Goal: Information Seeking & Learning: Learn about a topic

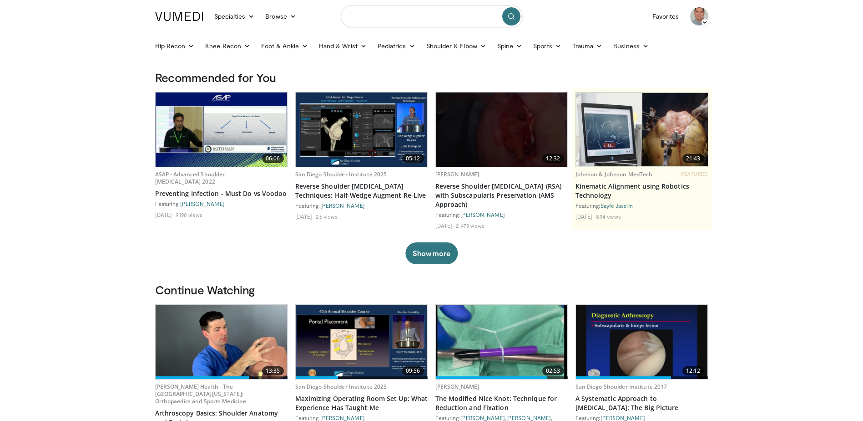
click at [440, 19] on input "Search topics, interventions" at bounding box center [432, 16] width 182 height 22
type input "**********"
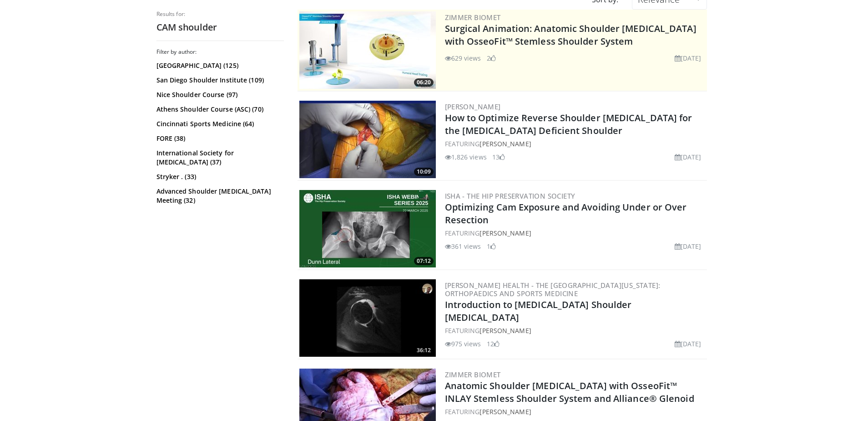
scroll to position [91, 0]
click at [192, 96] on link "Nice Shoulder Course (97)" at bounding box center [219, 94] width 125 height 9
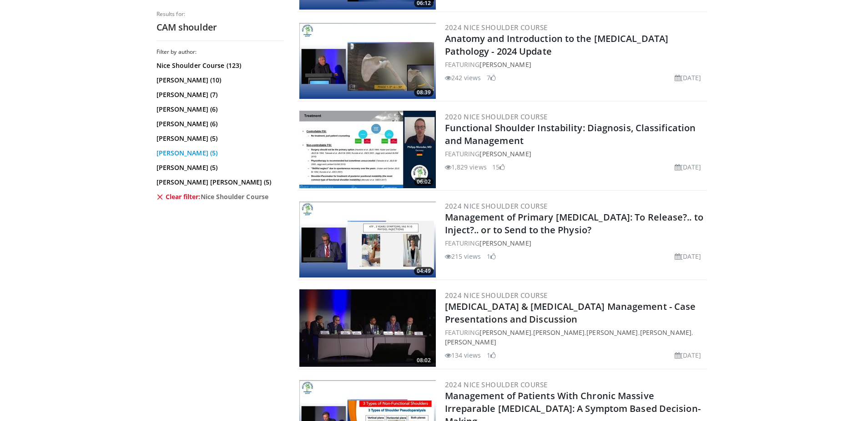
scroll to position [546, 0]
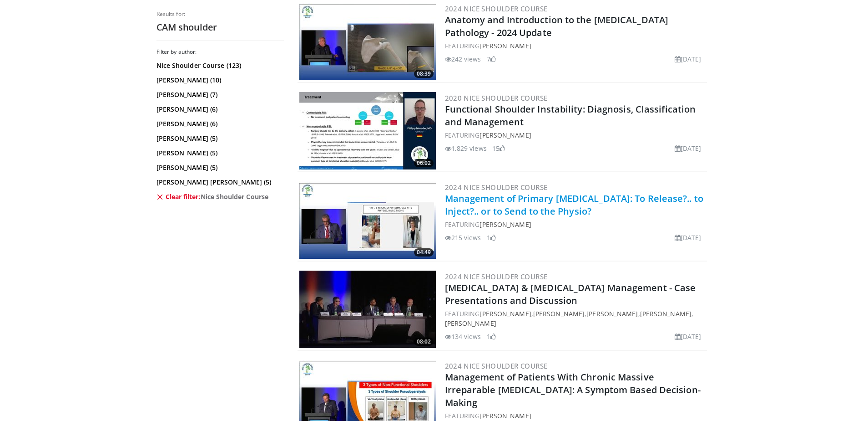
click at [550, 199] on link "Management of Primary [MEDICAL_DATA]: To Release?.. to Inject?.. or to Send to …" at bounding box center [574, 204] width 258 height 25
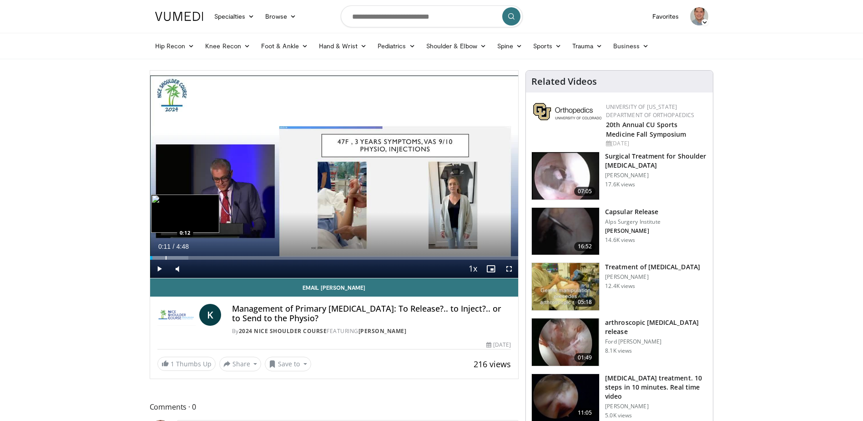
click at [166, 256] on div "Progress Bar" at bounding box center [166, 258] width 1 height 4
click at [197, 256] on div "Progress Bar" at bounding box center [197, 258] width 1 height 4
click at [509, 268] on span "Video Player" at bounding box center [509, 268] width 18 height 18
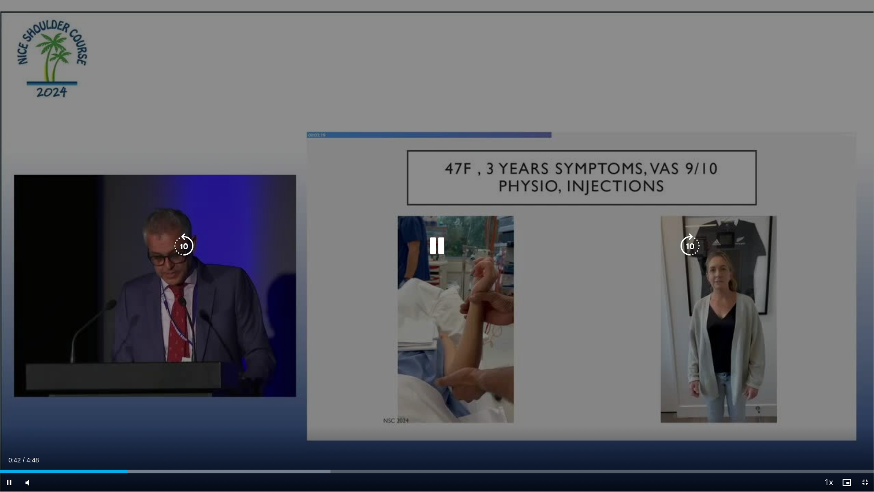
click at [183, 253] on icon "Video Player" at bounding box center [183, 245] width 25 height 25
click at [190, 243] on icon "Video Player" at bounding box center [183, 245] width 25 height 25
click at [695, 238] on icon "Video Player" at bounding box center [689, 245] width 25 height 25
click at [686, 244] on icon "Video Player" at bounding box center [689, 245] width 25 height 25
click at [692, 243] on icon "Video Player" at bounding box center [689, 245] width 25 height 25
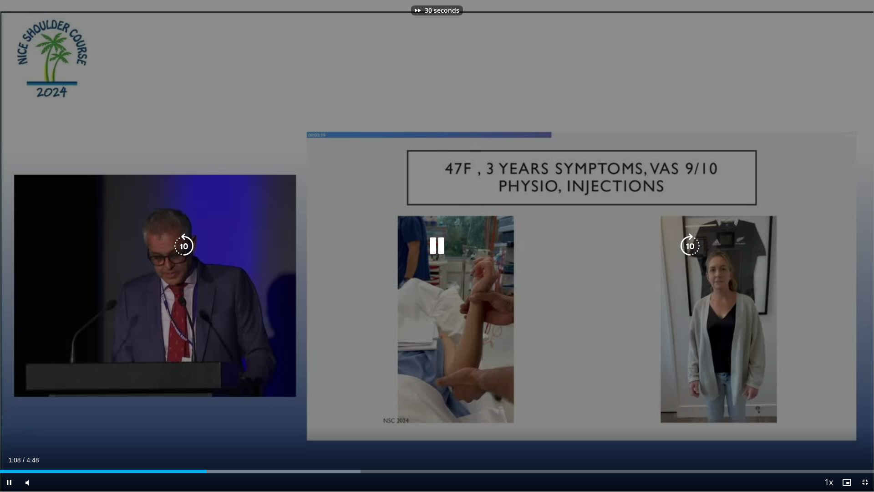
click at [690, 246] on icon "Video Player" at bounding box center [689, 245] width 25 height 25
click at [689, 245] on icon "Video Player" at bounding box center [689, 245] width 25 height 25
click at [688, 246] on icon "Video Player" at bounding box center [689, 245] width 25 height 25
drag, startPoint x: 683, startPoint y: 246, endPoint x: 597, endPoint y: 154, distance: 126.5
click at [597, 154] on div "10 seconds Tap to unmute" at bounding box center [437, 245] width 874 height 491
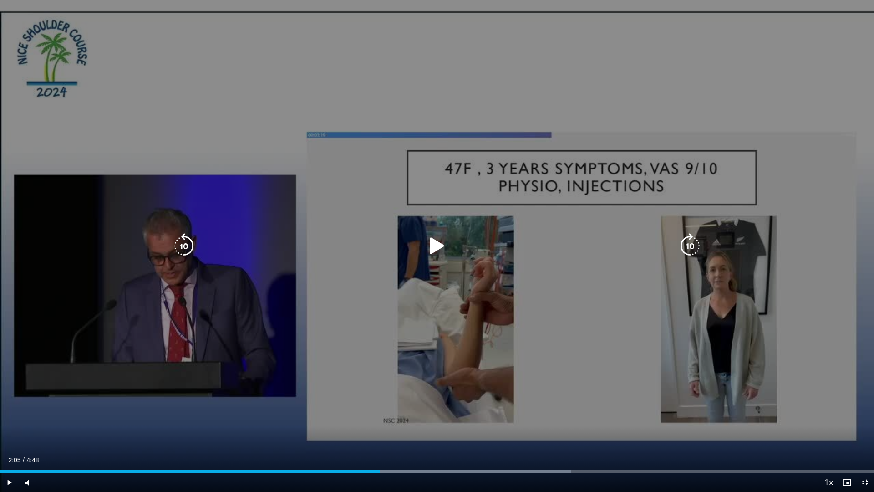
click at [597, 154] on div "10 seconds Tap to unmute" at bounding box center [437, 245] width 874 height 491
click at [689, 247] on icon "Video Player" at bounding box center [689, 245] width 25 height 25
click at [689, 245] on icon "Video Player" at bounding box center [689, 245] width 25 height 25
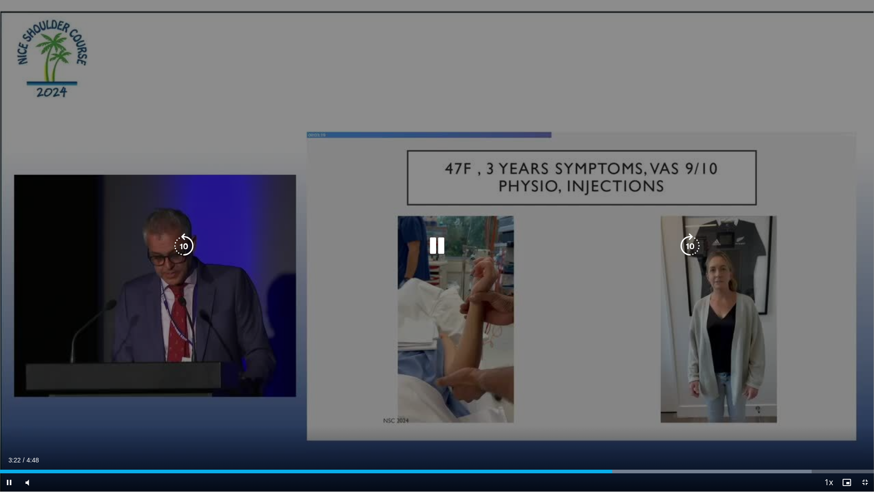
click at [689, 244] on icon "Video Player" at bounding box center [689, 245] width 25 height 25
drag, startPoint x: 687, startPoint y: 254, endPoint x: 596, endPoint y: 142, distance: 143.6
click at [596, 142] on div "10 seconds Tap to unmute" at bounding box center [437, 245] width 874 height 491
drag, startPoint x: 596, startPoint y: 142, endPoint x: 597, endPoint y: 147, distance: 4.6
click at [597, 146] on div "10 seconds Tap to unmute" at bounding box center [437, 245] width 874 height 491
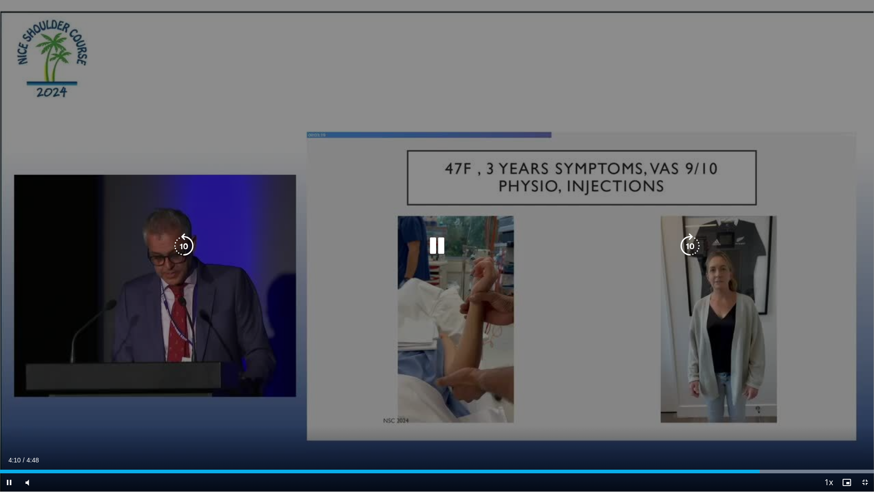
click at [691, 248] on icon "Video Player" at bounding box center [689, 245] width 25 height 25
click at [688, 247] on icon "Video Player" at bounding box center [689, 245] width 25 height 25
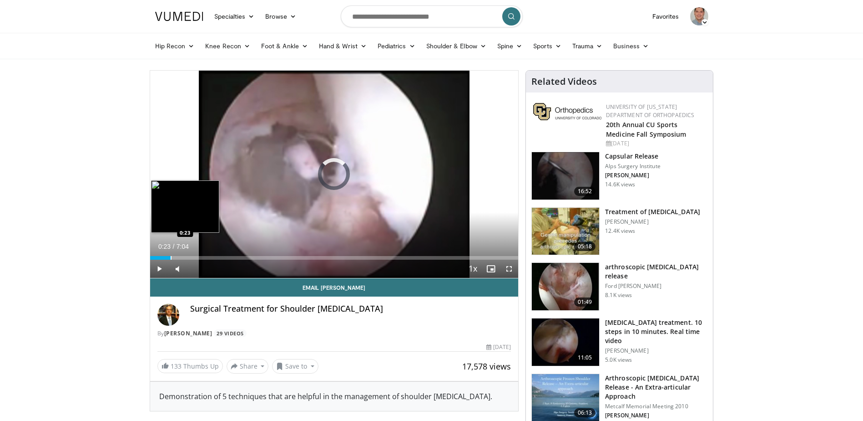
click at [171, 256] on div "Progress Bar" at bounding box center [171, 258] width 1 height 4
click at [188, 256] on div "Progress Bar" at bounding box center [188, 258] width 1 height 4
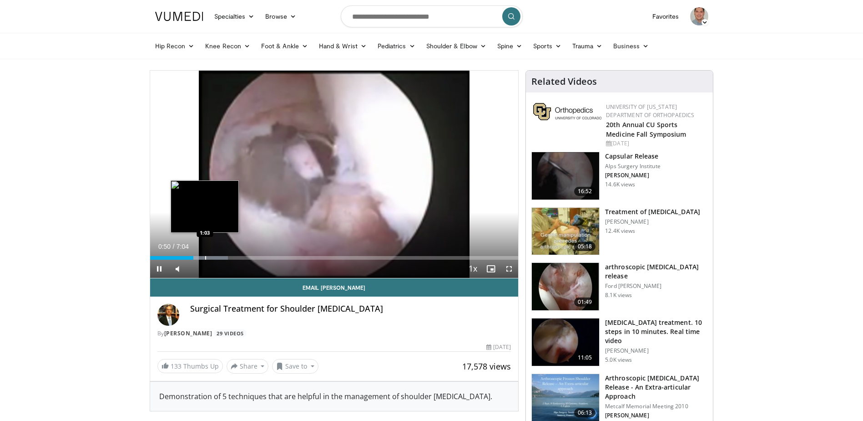
click at [205, 256] on div "Progress Bar" at bounding box center [205, 258] width 1 height 4
click at [220, 257] on div "Progress Bar" at bounding box center [220, 258] width 1 height 4
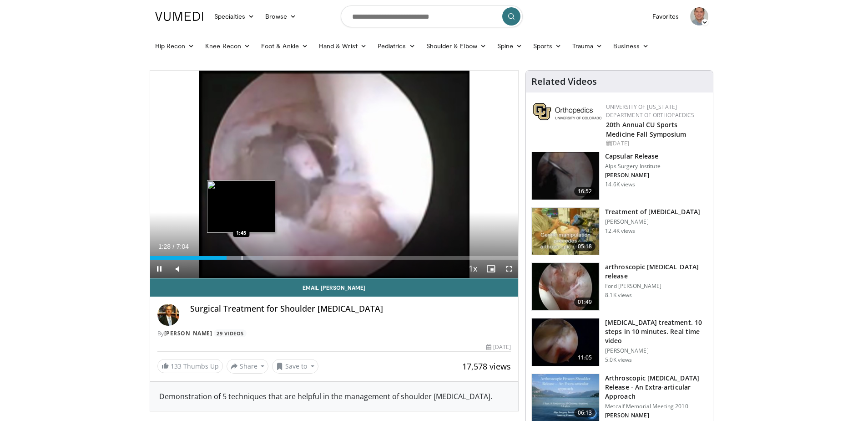
click at [242, 257] on div "Progress Bar" at bounding box center [242, 258] width 1 height 4
click at [262, 258] on div "Progress Bar" at bounding box center [261, 258] width 1 height 4
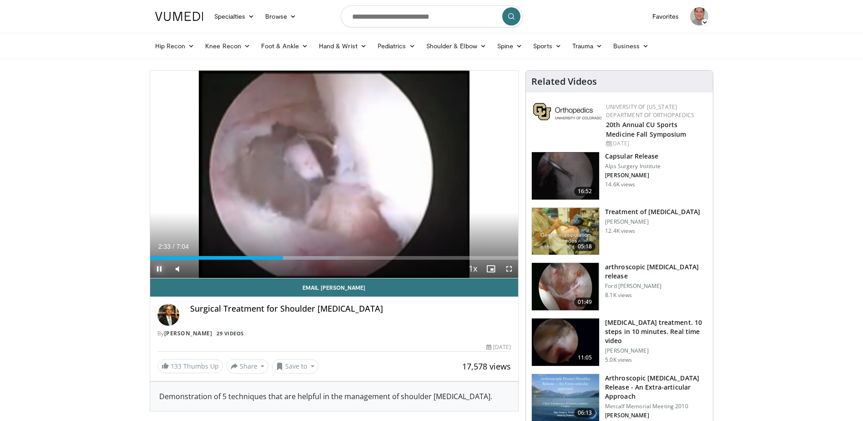
click at [158, 268] on span "Video Player" at bounding box center [159, 268] width 18 height 18
click at [552, 46] on link "Sports" at bounding box center [547, 46] width 39 height 18
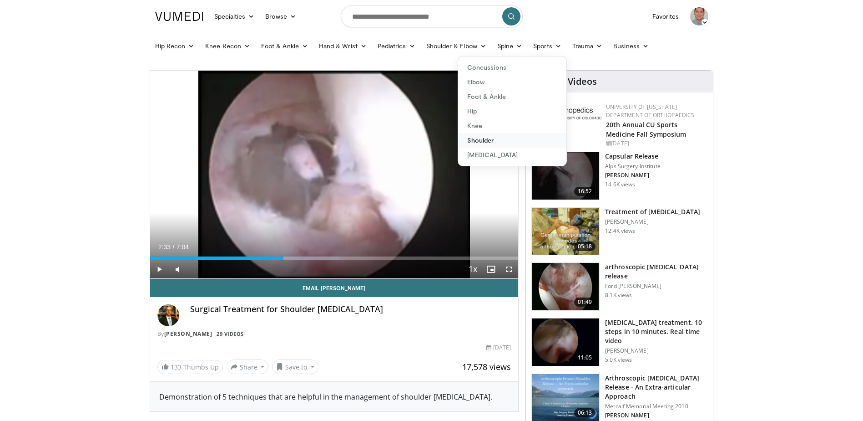
click at [484, 140] on link "Shoulder" at bounding box center [512, 140] width 108 height 15
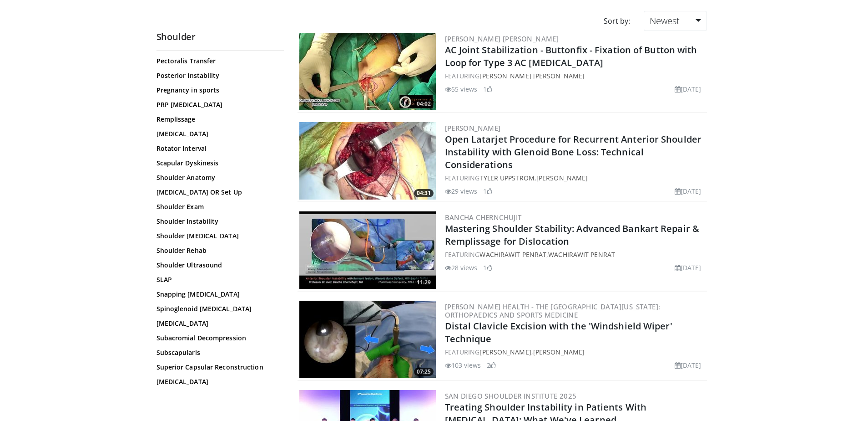
scroll to position [91, 0]
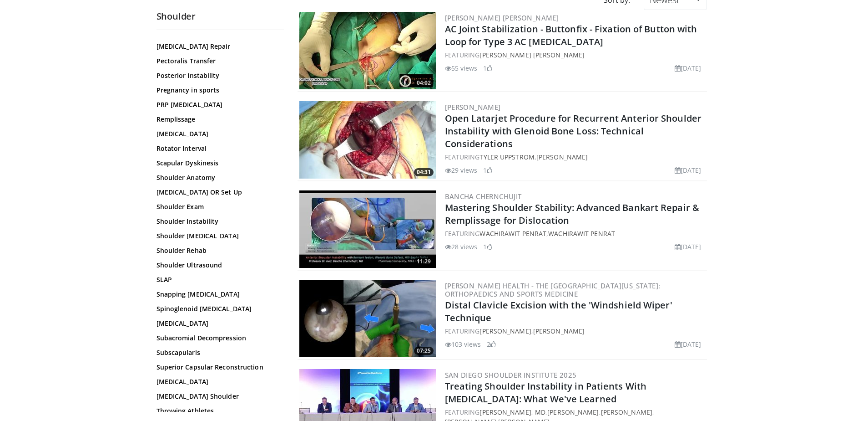
click at [193, 420] on link "Visualization Systems" at bounding box center [218, 425] width 123 height 9
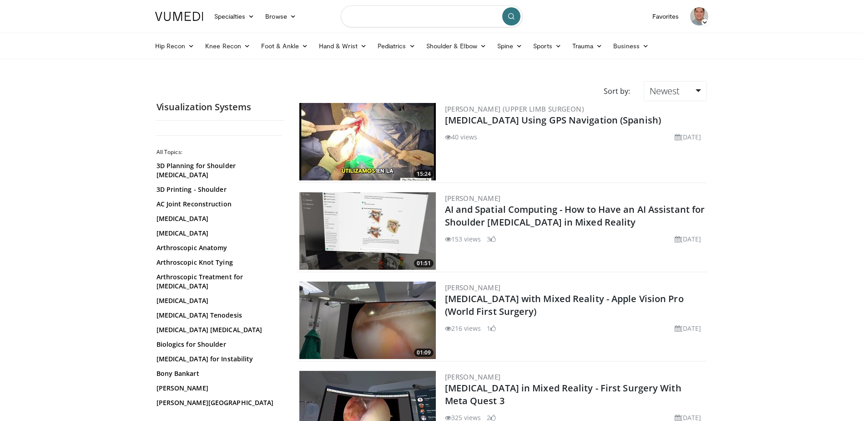
click at [388, 22] on input "Search topics, interventions" at bounding box center [432, 16] width 182 height 22
type input "**********"
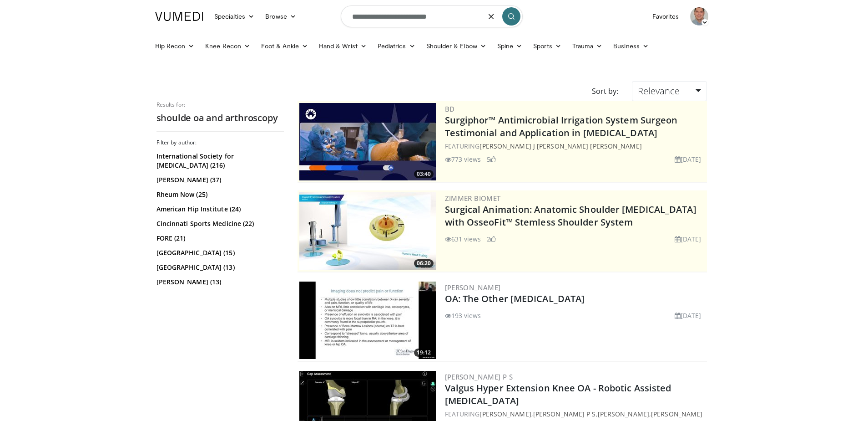
drag, startPoint x: 392, startPoint y: 17, endPoint x: 384, endPoint y: 17, distance: 8.6
click at [384, 17] on input "**********" at bounding box center [432, 16] width 182 height 22
drag, startPoint x: 423, startPoint y: 17, endPoint x: 312, endPoint y: 18, distance: 111.0
click at [312, 18] on nav "Specialties Adult & Family Medicine Allergy, Asthma, Immunology Anesthesiology …" at bounding box center [432, 16] width 564 height 33
type input "**********"
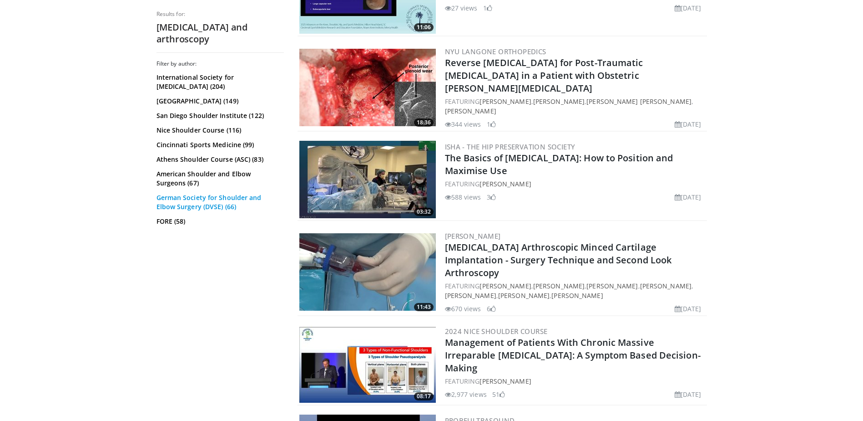
scroll to position [1615, 0]
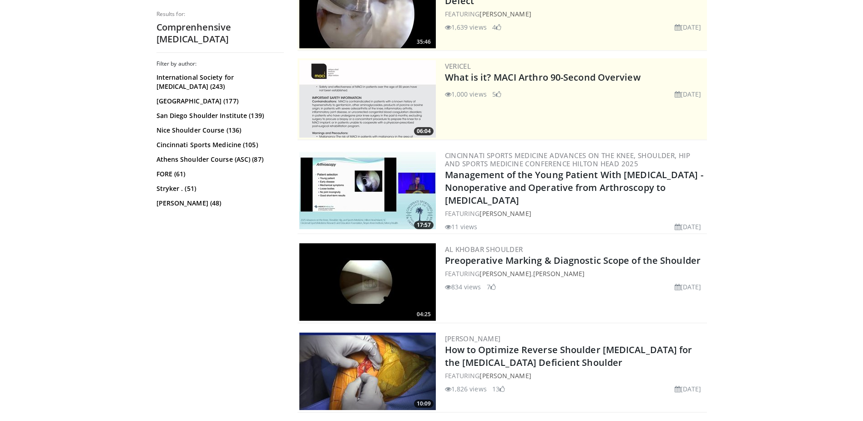
scroll to position [137, 0]
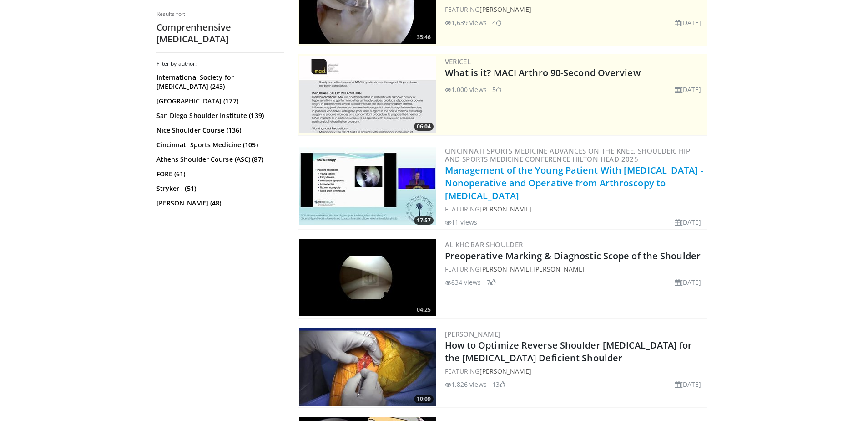
click at [572, 174] on link "Management of the Young Patient With [MEDICAL_DATA] - Nonoperative and Operativ…" at bounding box center [574, 183] width 258 height 38
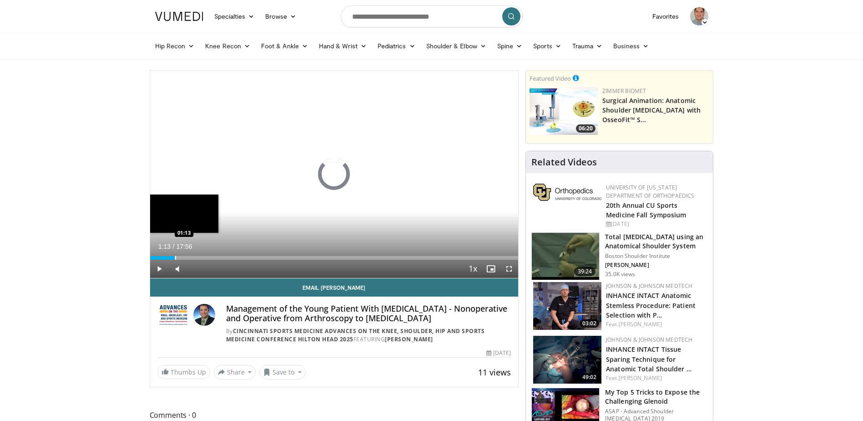
click at [175, 256] on div "Progress Bar" at bounding box center [175, 258] width 1 height 4
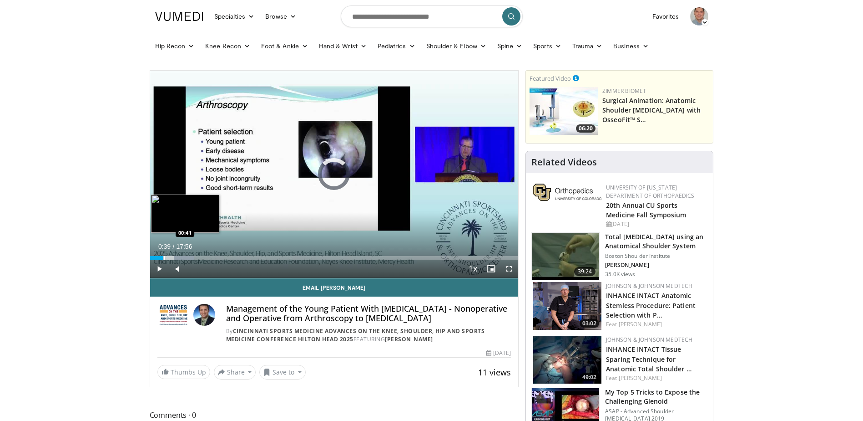
click at [164, 256] on div "Progress Bar" at bounding box center [164, 258] width 1 height 4
click at [179, 252] on div "Loaded : 10.13% 00:48 01:26" at bounding box center [334, 255] width 369 height 9
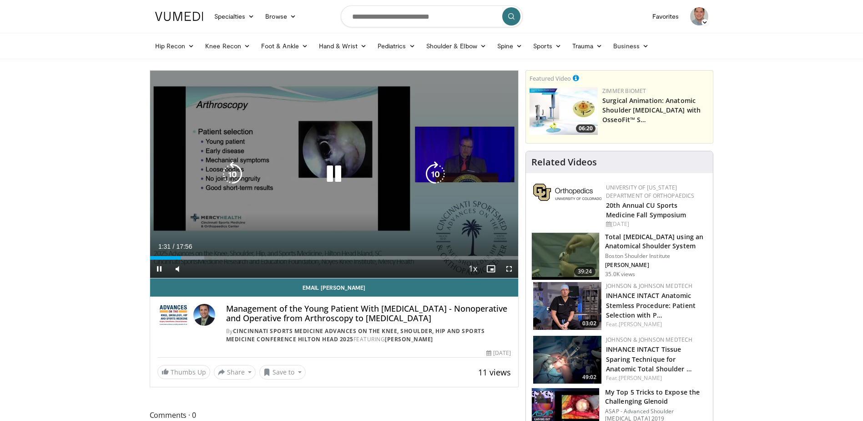
click at [203, 254] on div "Loaded : 14.74% 01:31 02:34" at bounding box center [334, 255] width 369 height 9
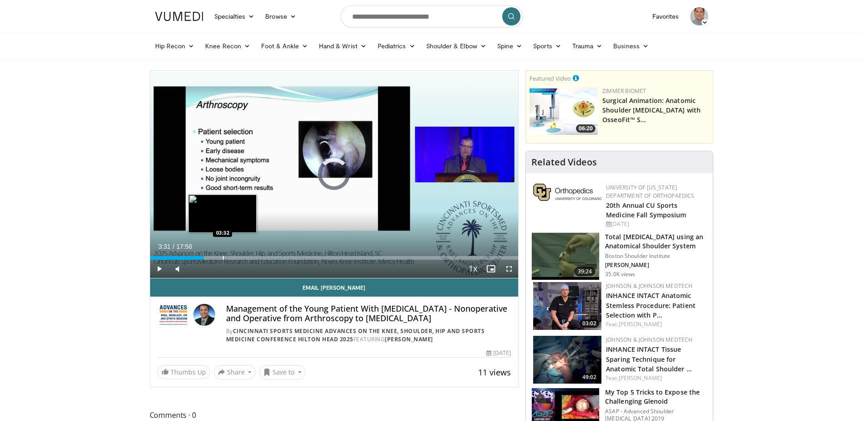
click at [223, 258] on div "Progress Bar" at bounding box center [223, 258] width 1 height 4
click at [238, 254] on div "Loaded : 22.30% 03:33 04:15" at bounding box center [334, 255] width 369 height 9
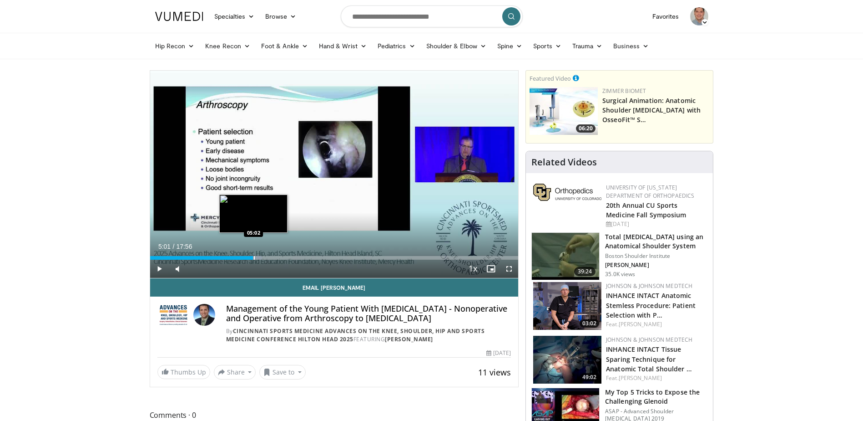
click at [253, 257] on div "Loaded : 30.41% 05:01 05:02" at bounding box center [334, 258] width 369 height 4
drag, startPoint x: 511, startPoint y: 264, endPoint x: 512, endPoint y: 312, distance: 47.8
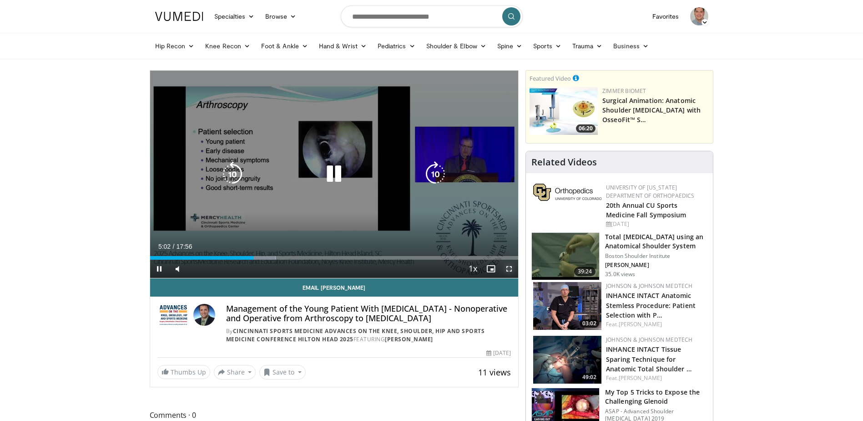
click at [511, 265] on span "Video Player" at bounding box center [509, 268] width 18 height 18
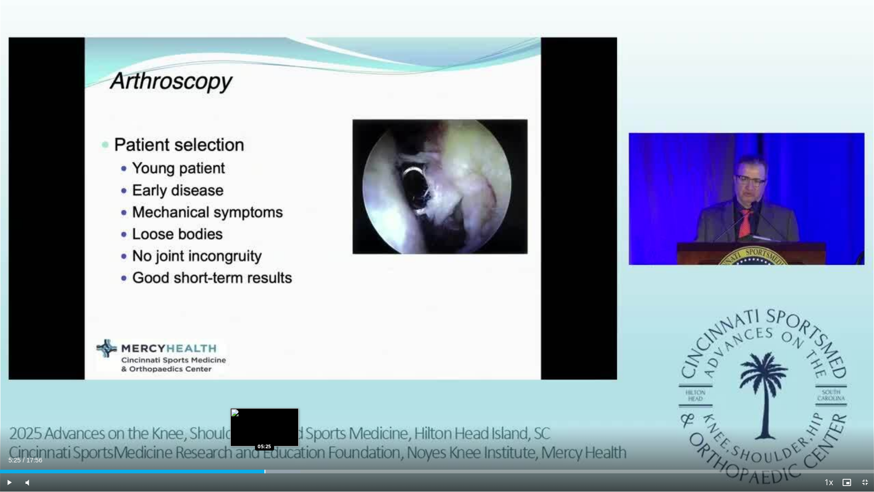
click at [264, 420] on div "Progress Bar" at bounding box center [264, 471] width 1 height 4
click at [286, 420] on div "Current Time 5:29 / Duration 17:56 Pause Skip Backward Skip Forward Mute 0% Loa…" at bounding box center [437, 482] width 874 height 18
click at [294, 420] on div "Loaded : 36.23% 05:30 06:03" at bounding box center [437, 471] width 874 height 4
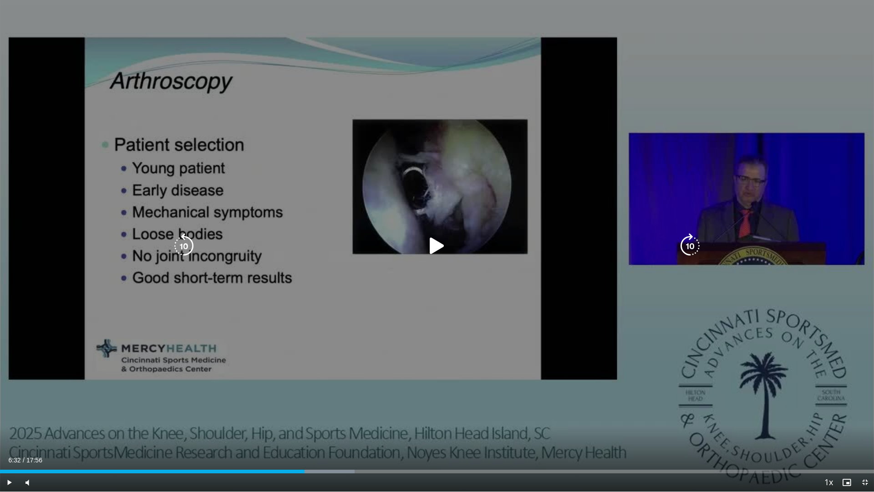
click at [322, 420] on div "Loaded : 40.55% 06:15 06:33" at bounding box center [437, 468] width 874 height 9
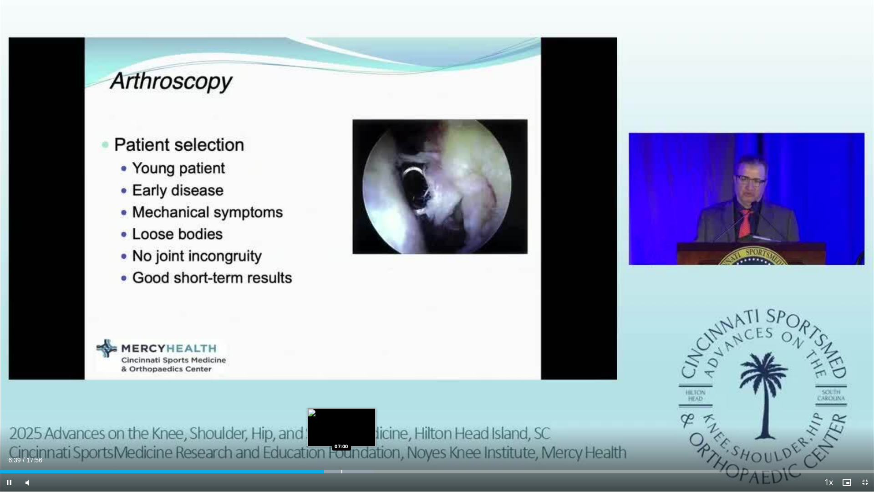
click at [342, 420] on div "Progress Bar" at bounding box center [341, 471] width 1 height 4
click at [370, 420] on div "Loaded : 45.52% 07:08 07:35" at bounding box center [437, 468] width 874 height 9
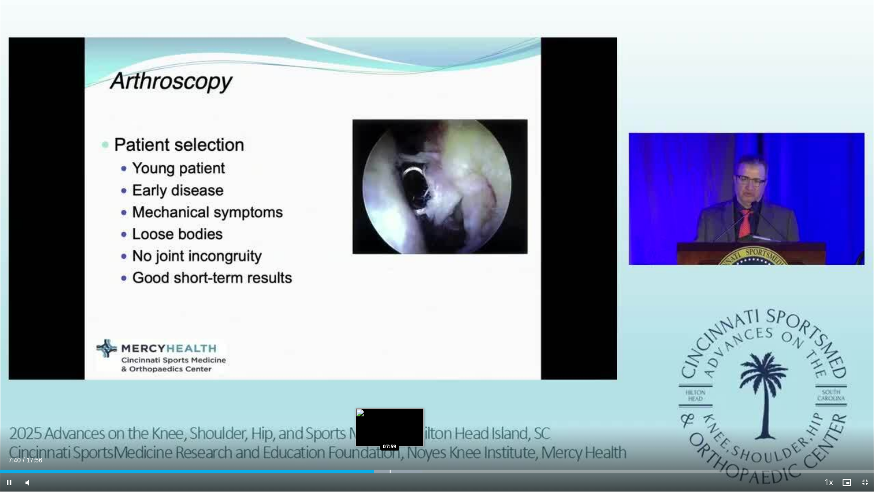
click at [390, 420] on div "Loaded : 48.31% 07:40 07:59" at bounding box center [437, 468] width 874 height 9
click at [413, 420] on div "Loaded : 50.68% 08:05 08:27" at bounding box center [437, 468] width 874 height 9
click at [414, 420] on div "Loaded : 53.89% 08:39 08:30" at bounding box center [437, 468] width 874 height 9
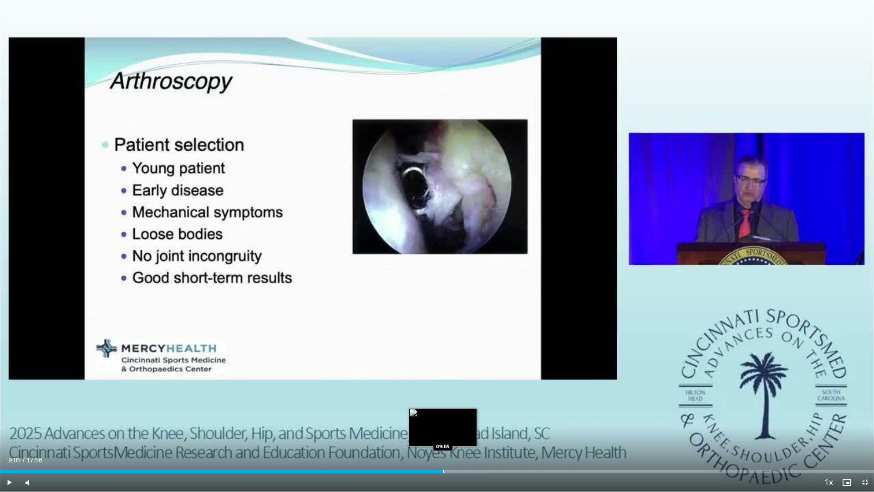
click at [443, 420] on div "Progress Bar" at bounding box center [443, 471] width 1 height 4
click at [461, 420] on div "Loaded : 57.60% 09:19 09:27" at bounding box center [437, 468] width 874 height 9
click at [459, 420] on div "Progress Bar" at bounding box center [459, 471] width 1 height 4
click at [456, 420] on div "09:21" at bounding box center [228, 471] width 456 height 4
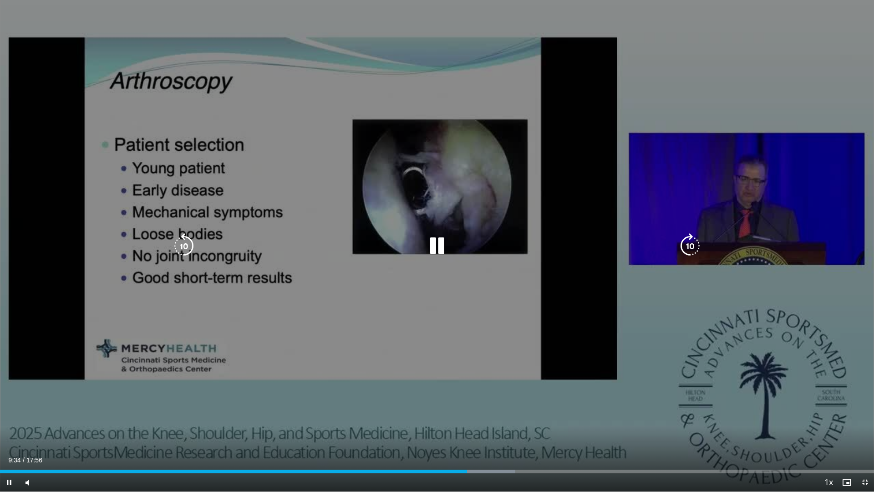
click at [442, 244] on icon "Video Player" at bounding box center [436, 245] width 25 height 25
click at [664, 79] on div "10 seconds Tap to unmute" at bounding box center [437, 245] width 874 height 491
click at [440, 240] on icon "Video Player" at bounding box center [436, 245] width 25 height 25
click at [436, 249] on icon "Video Player" at bounding box center [436, 245] width 25 height 25
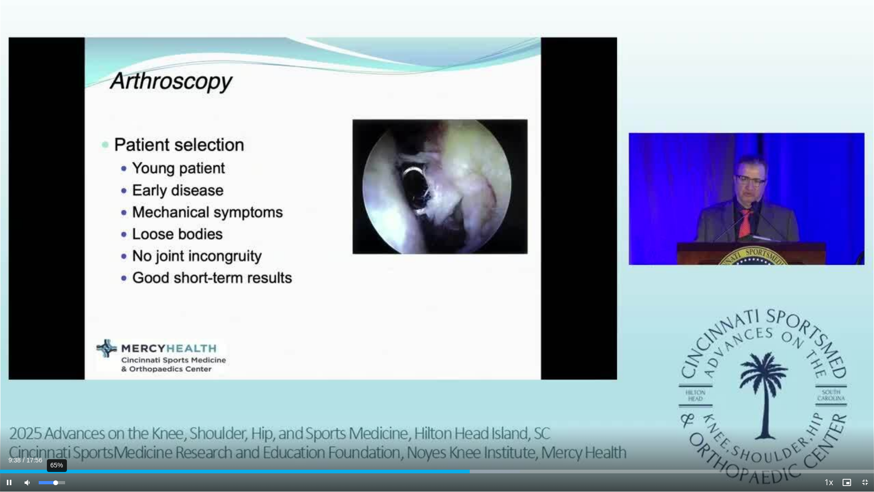
click at [56, 420] on div "65%" at bounding box center [52, 482] width 26 height 3
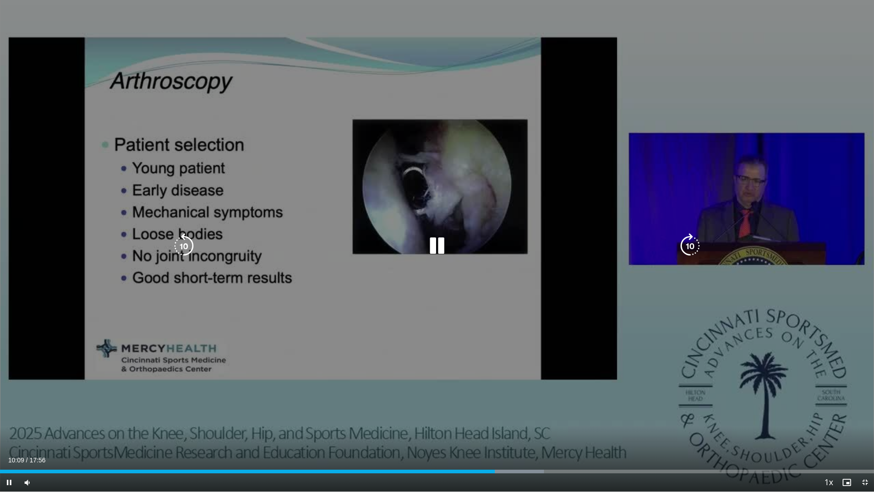
click at [437, 246] on icon "Video Player" at bounding box center [436, 245] width 25 height 25
click at [438, 248] on icon "Video Player" at bounding box center [436, 245] width 25 height 25
click at [181, 246] on icon "Video Player" at bounding box center [183, 245] width 25 height 25
click at [438, 247] on icon "Video Player" at bounding box center [436, 245] width 25 height 25
click at [438, 248] on icon "Video Player" at bounding box center [436, 245] width 25 height 25
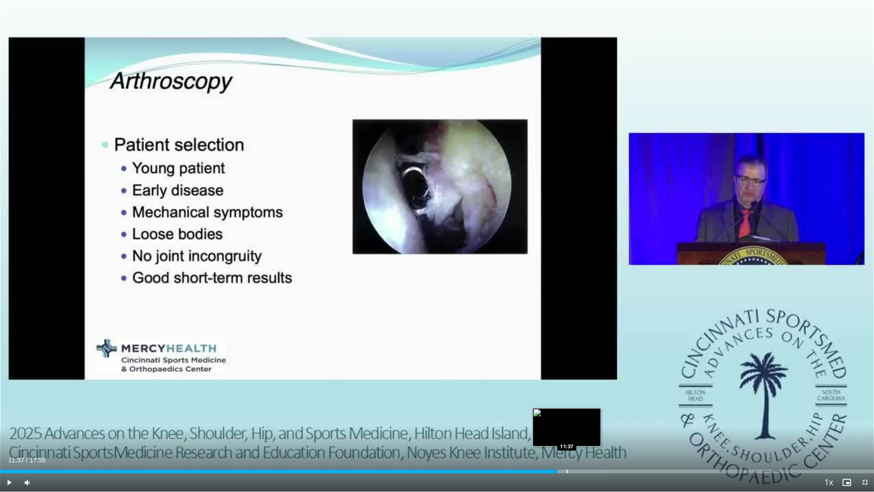
click at [567, 420] on div "Progress Bar" at bounding box center [567, 471] width 1 height 4
click at [583, 420] on div "Progress Bar" at bounding box center [583, 471] width 1 height 4
click at [591, 420] on div "Progress Bar" at bounding box center [591, 471] width 1 height 4
click at [586, 420] on div "Progress Bar" at bounding box center [586, 471] width 1 height 4
click at [576, 420] on div "Progress Bar" at bounding box center [576, 471] width 1 height 4
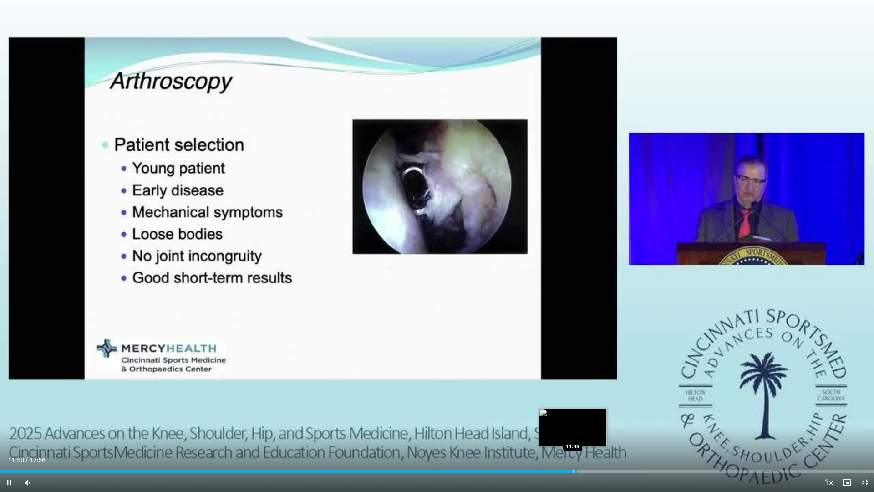
click at [573, 420] on div "Progress Bar" at bounding box center [573, 471] width 1 height 4
click at [565, 420] on div "Progress Bar" at bounding box center [565, 471] width 1 height 4
click at [562, 420] on div "Loaded : 70.96% 11:42 11:32" at bounding box center [437, 471] width 874 height 4
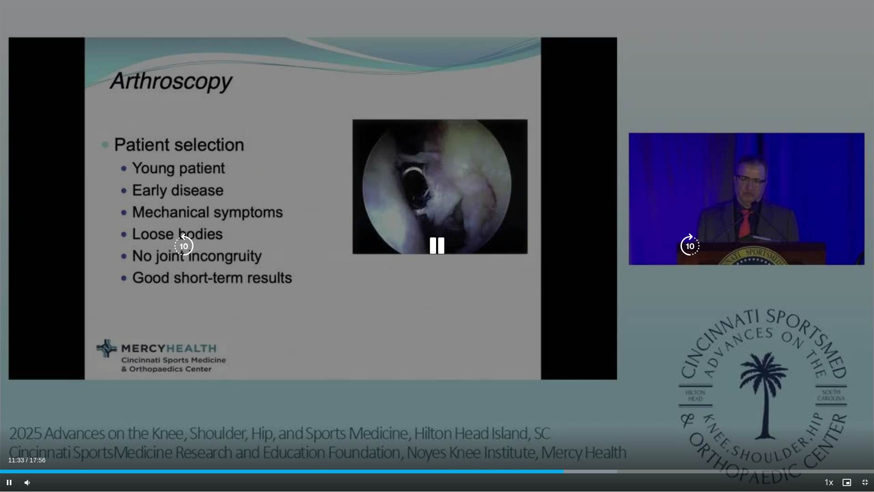
click at [435, 241] on icon "Video Player" at bounding box center [436, 245] width 25 height 25
click at [436, 244] on icon "Video Player" at bounding box center [436, 245] width 25 height 25
click at [577, 420] on div "10 seconds Tap to unmute" at bounding box center [437, 245] width 874 height 491
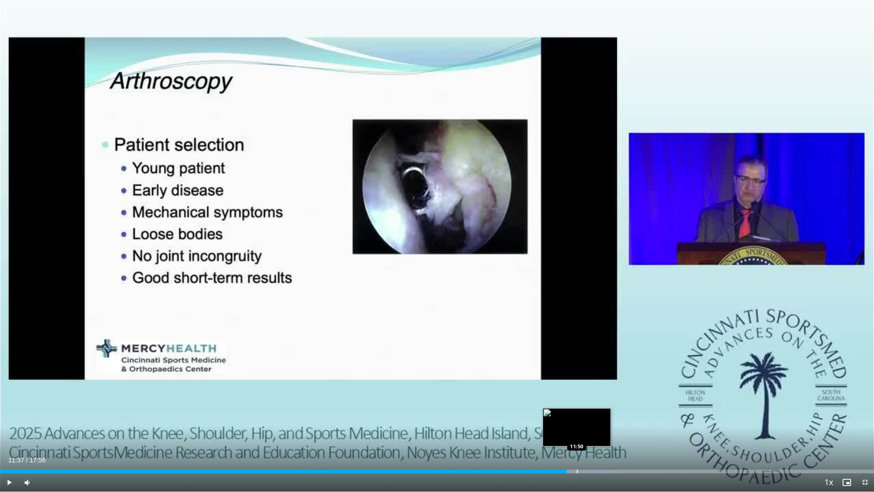
click at [577, 420] on div "Progress Bar" at bounding box center [577, 471] width 1 height 4
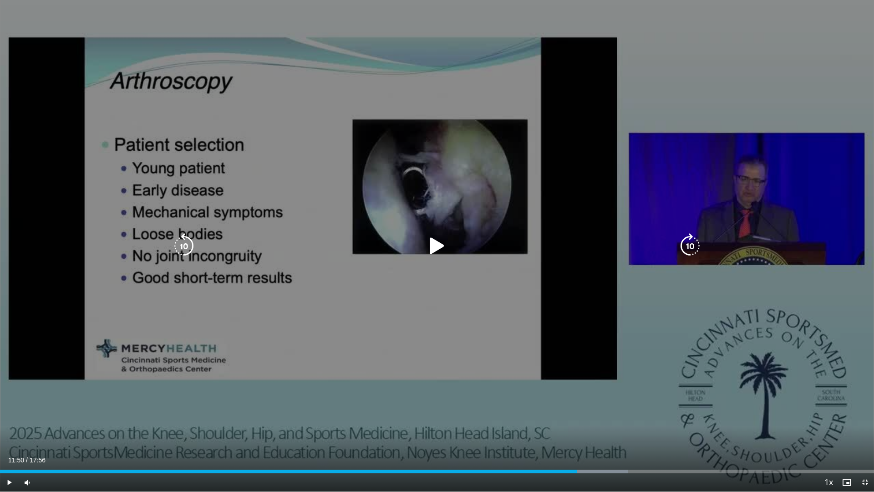
click at [431, 246] on icon "Video Player" at bounding box center [436, 245] width 25 height 25
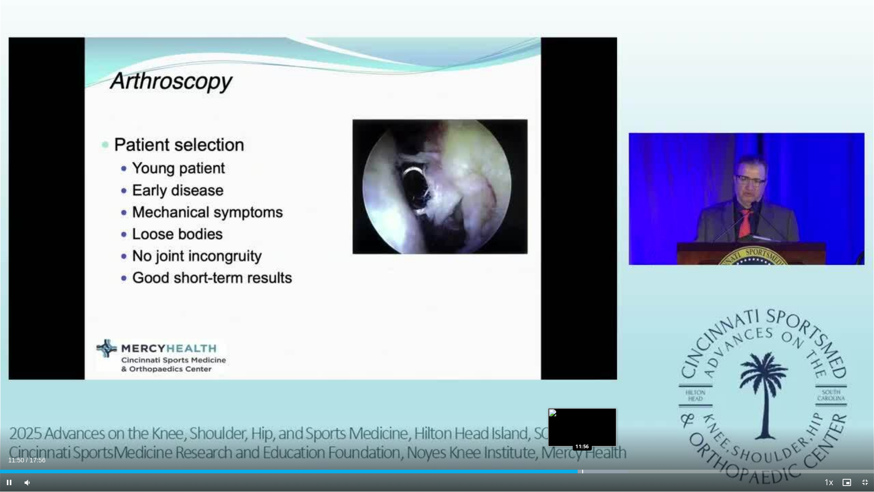
click at [584, 420] on div "Loaded : 71.88% 11:51 11:56" at bounding box center [437, 471] width 874 height 4
click at [593, 420] on div "Progress Bar" at bounding box center [593, 471] width 1 height 4
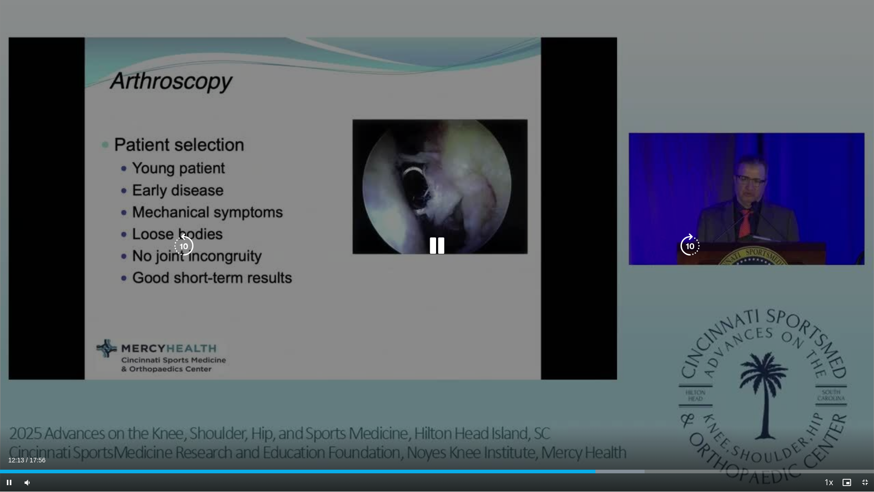
click at [439, 249] on icon "Video Player" at bounding box center [436, 245] width 25 height 25
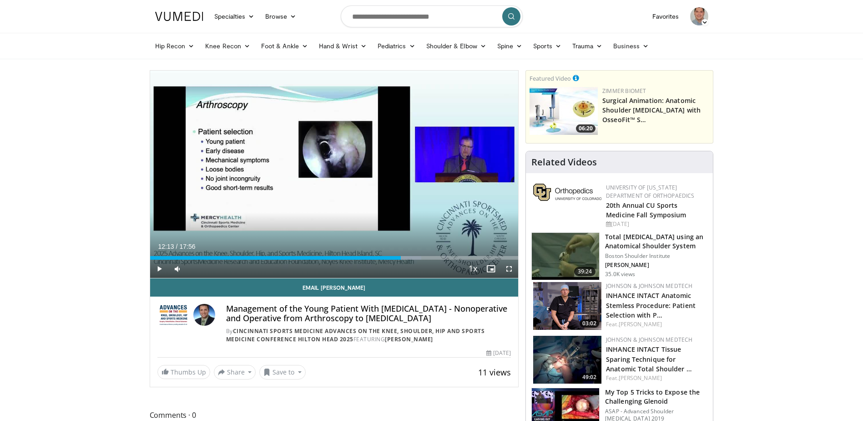
click at [160, 269] on span "Video Player" at bounding box center [159, 268] width 18 height 18
click at [410, 256] on div "Progress Bar" at bounding box center [410, 258] width 1 height 4
click at [429, 256] on div "Progress Bar" at bounding box center [429, 258] width 1 height 4
click at [438, 256] on div "Progress Bar" at bounding box center [438, 258] width 1 height 4
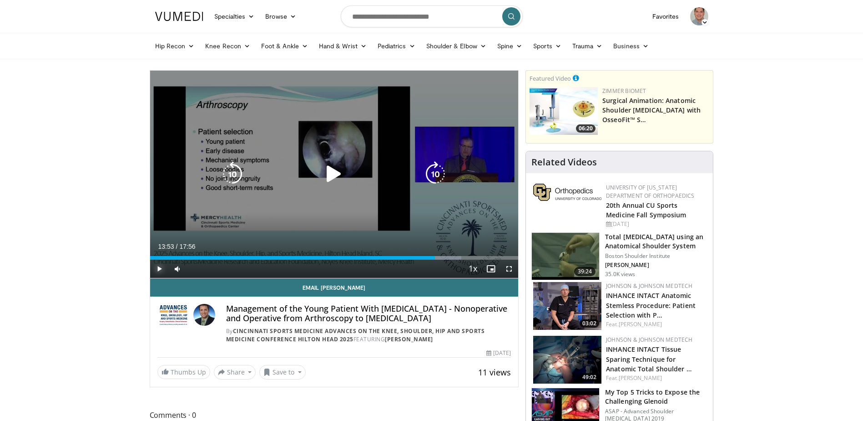
click at [435, 258] on div "13:53" at bounding box center [292, 258] width 285 height 4
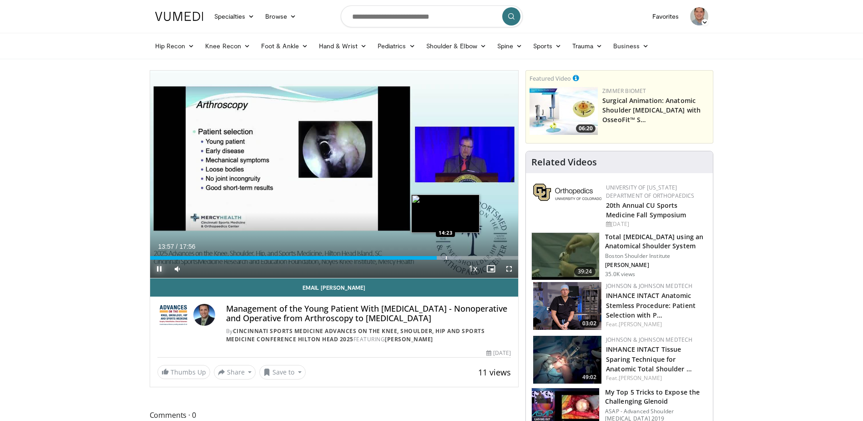
click at [446, 255] on div "Loaded : 84.55% 13:58 14:23" at bounding box center [334, 255] width 369 height 9
click at [457, 255] on div "Loaded : 86.63% 14:30 14:56" at bounding box center [334, 255] width 369 height 9
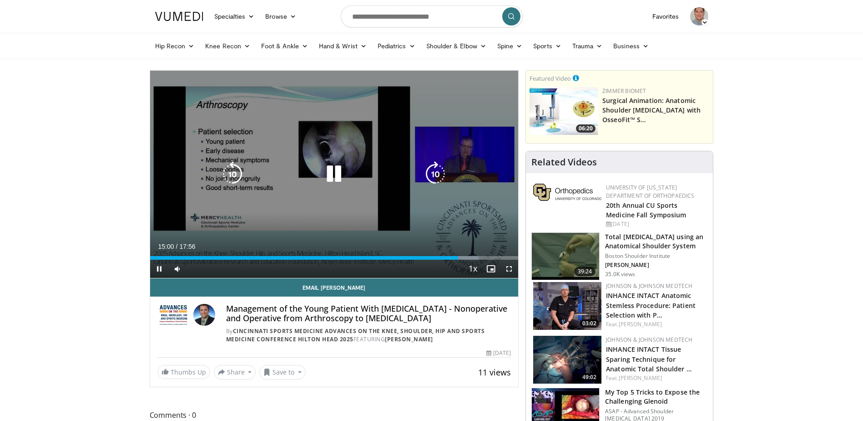
click at [344, 172] on icon "Video Player" at bounding box center [333, 173] width 25 height 25
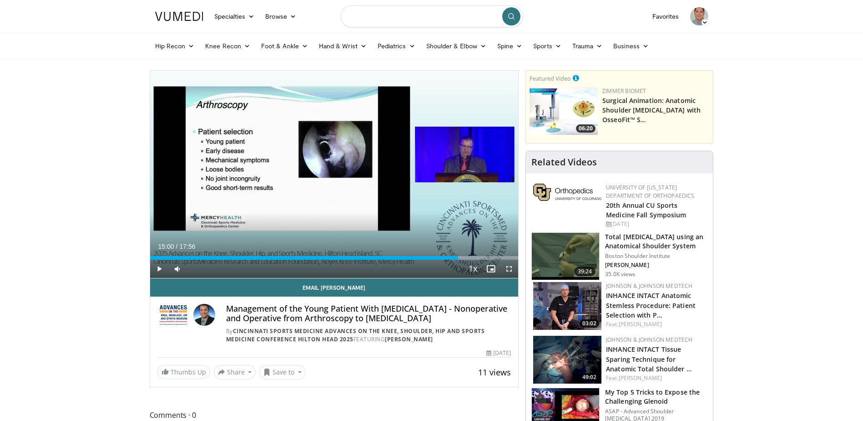
click at [420, 24] on input "Search topics, interventions" at bounding box center [432, 16] width 182 height 22
type input "**********"
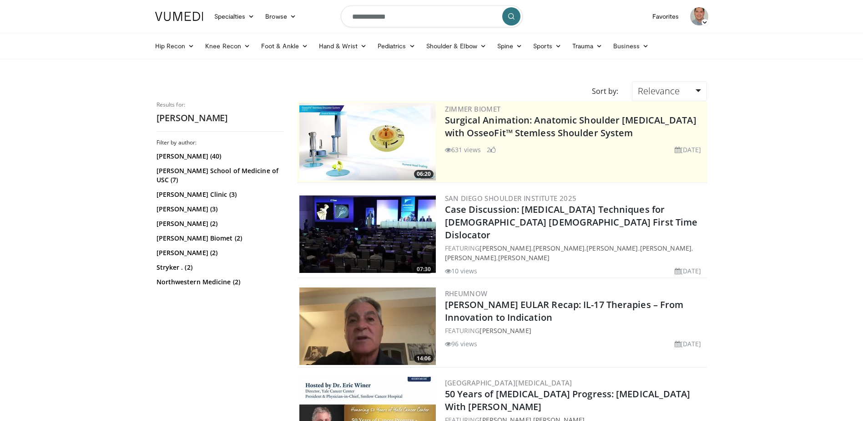
click at [418, 21] on input "**********" at bounding box center [432, 16] width 182 height 22
type input "**********"
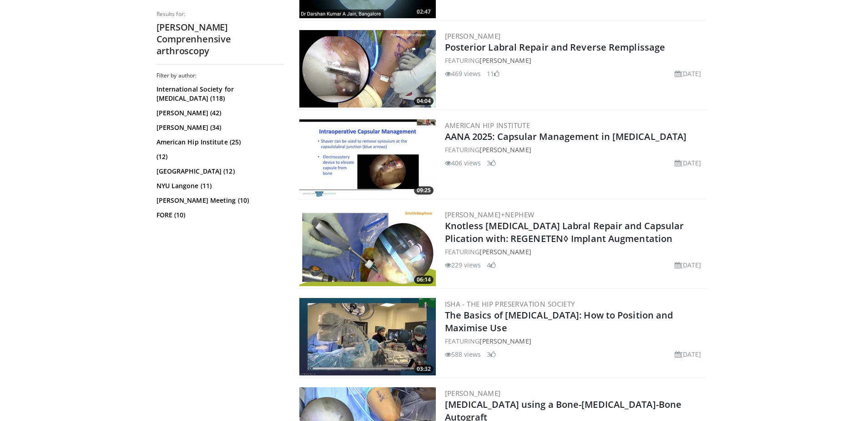
scroll to position [819, 0]
